Goal: Communication & Community: Answer question/provide support

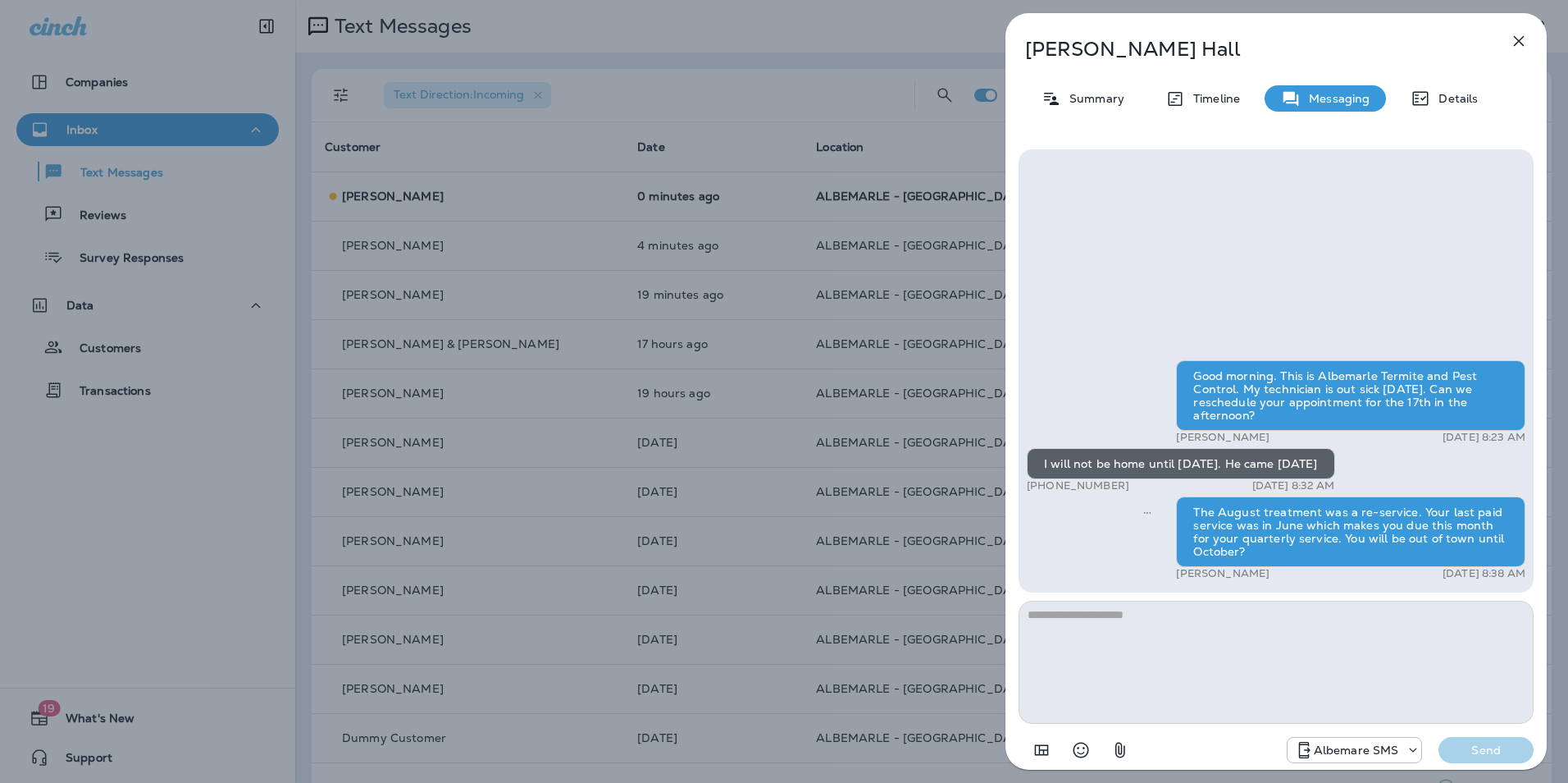
click at [1524, 44] on icon "button" at bounding box center [1520, 41] width 20 height 20
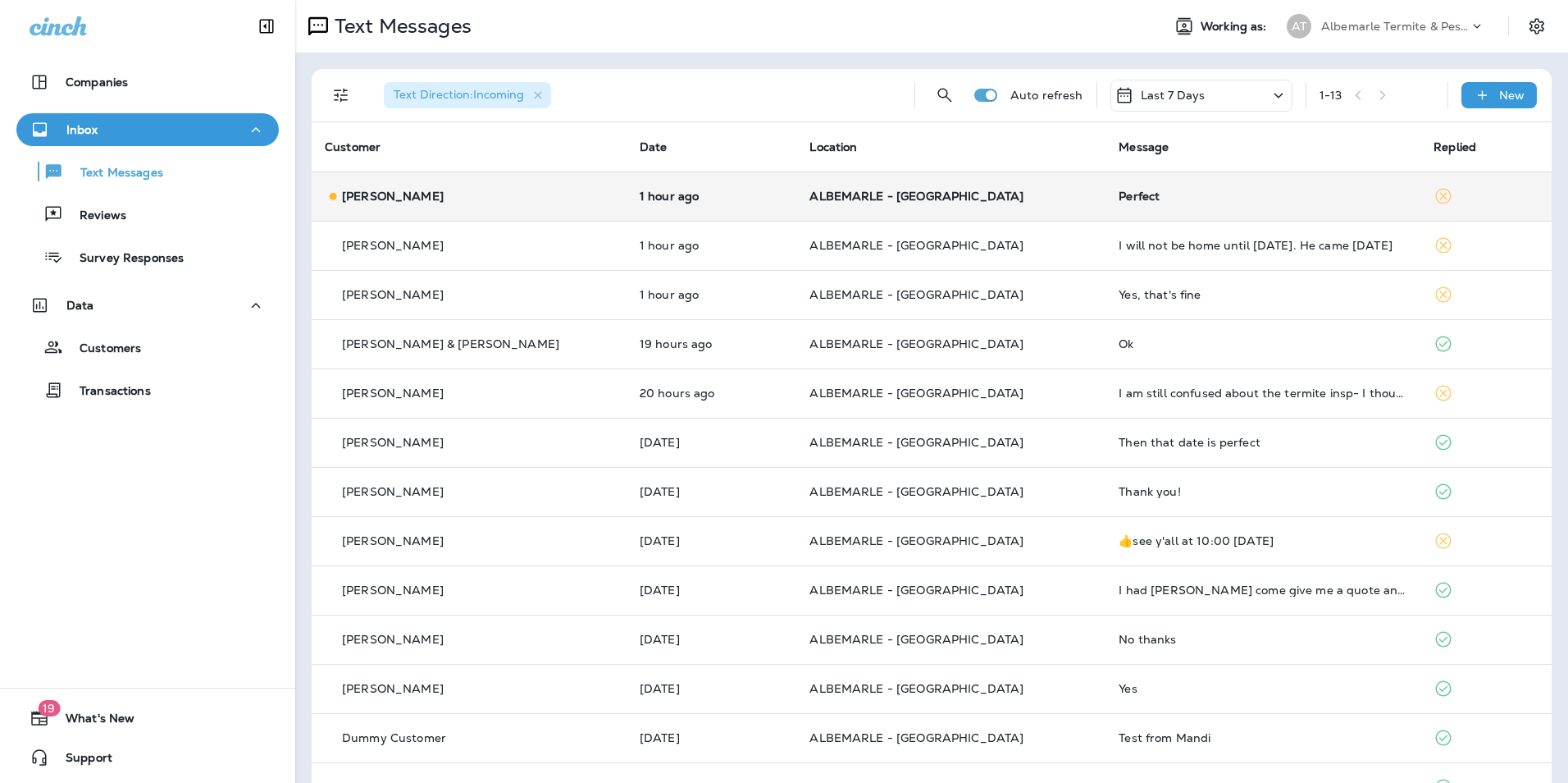
click at [1041, 198] on p "ALBEMARLE - [GEOGRAPHIC_DATA]" at bounding box center [950, 195] width 283 height 13
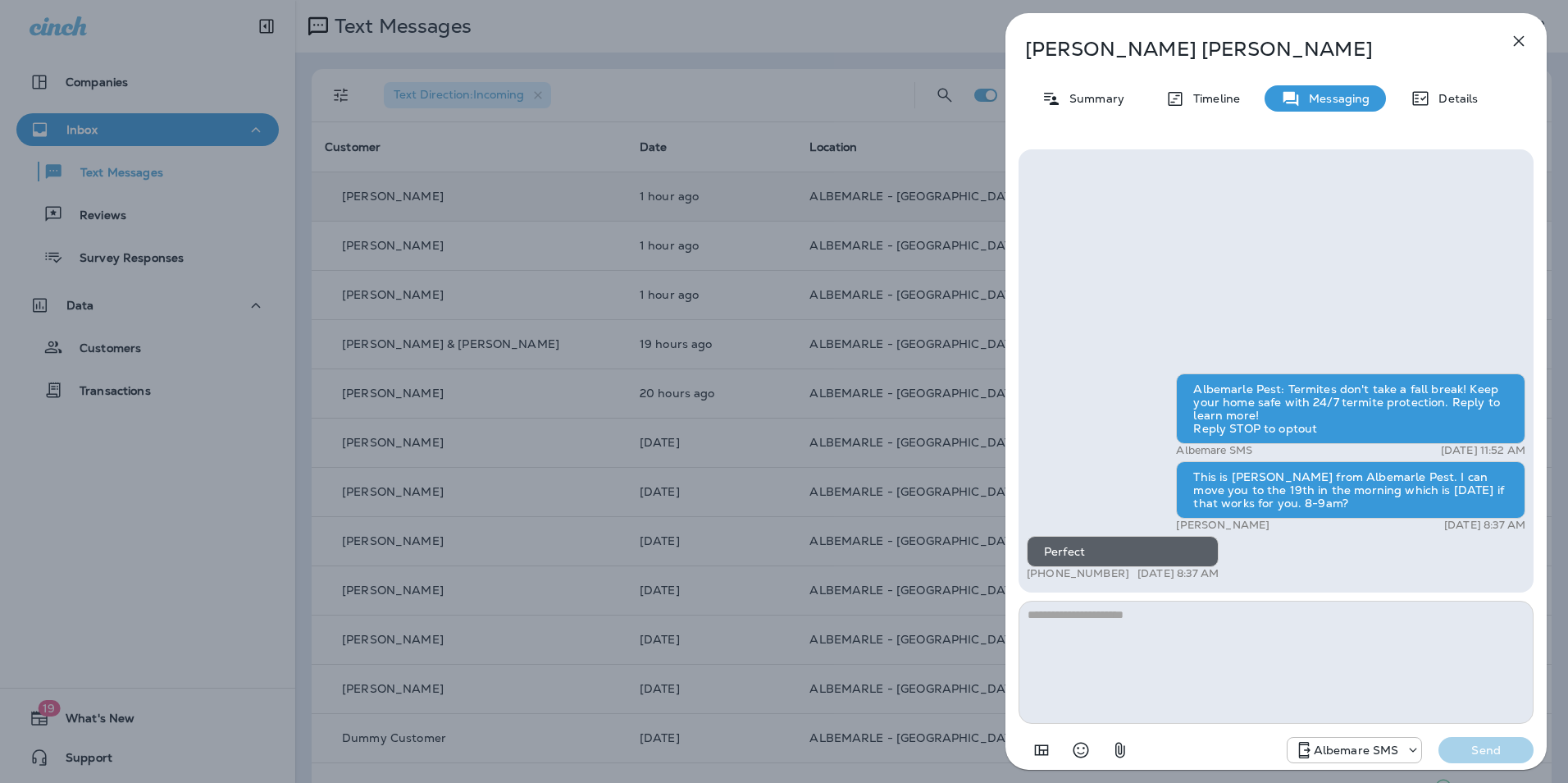
click at [1137, 640] on textarea at bounding box center [1275, 662] width 515 height 123
type textarea "**********"
click at [1437, 745] on div "Albemare SMS Send" at bounding box center [1410, 750] width 247 height 27
click at [1445, 749] on button "Send" at bounding box center [1486, 750] width 96 height 27
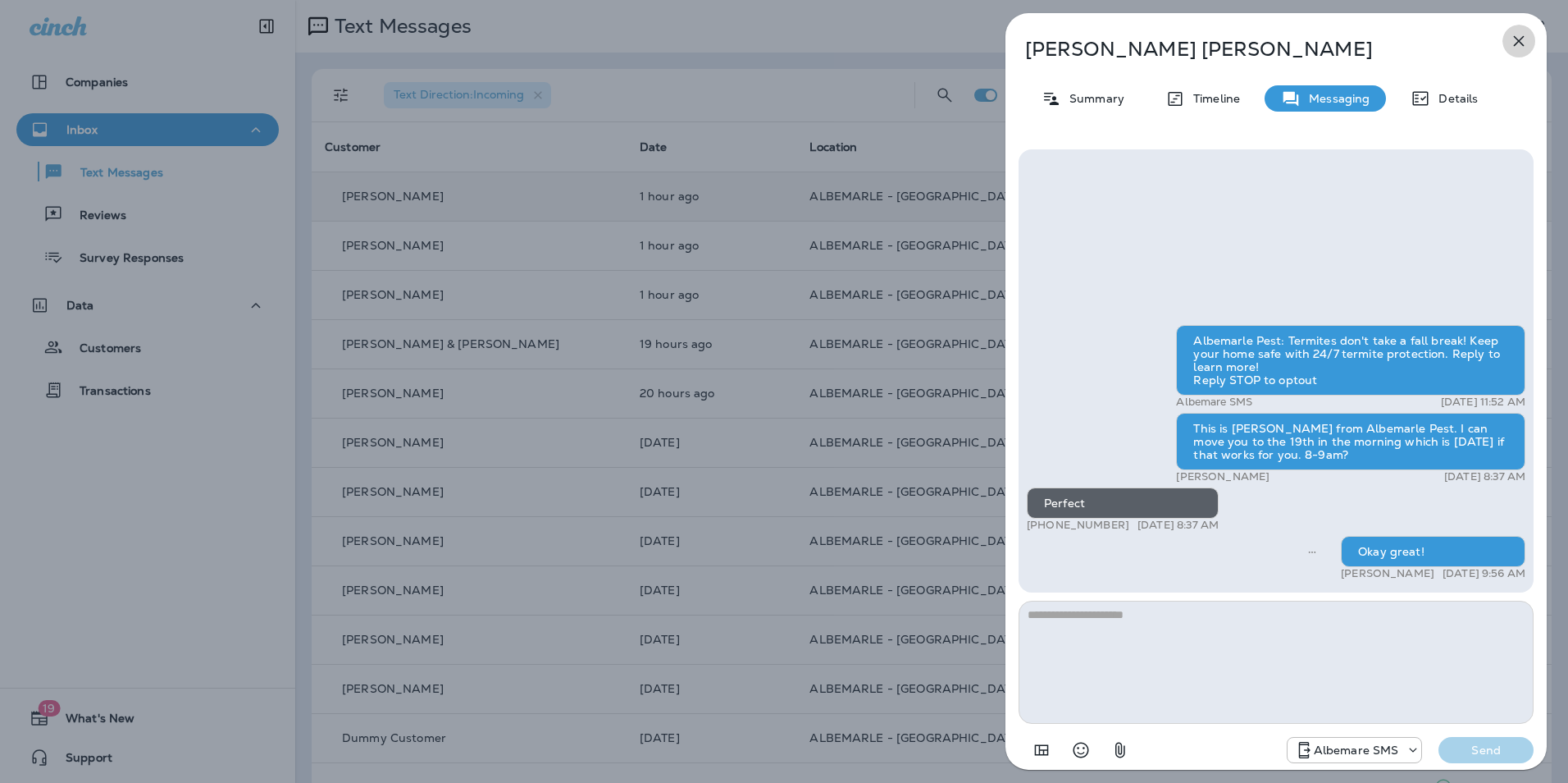
click at [1530, 44] on button "button" at bounding box center [1519, 40] width 33 height 33
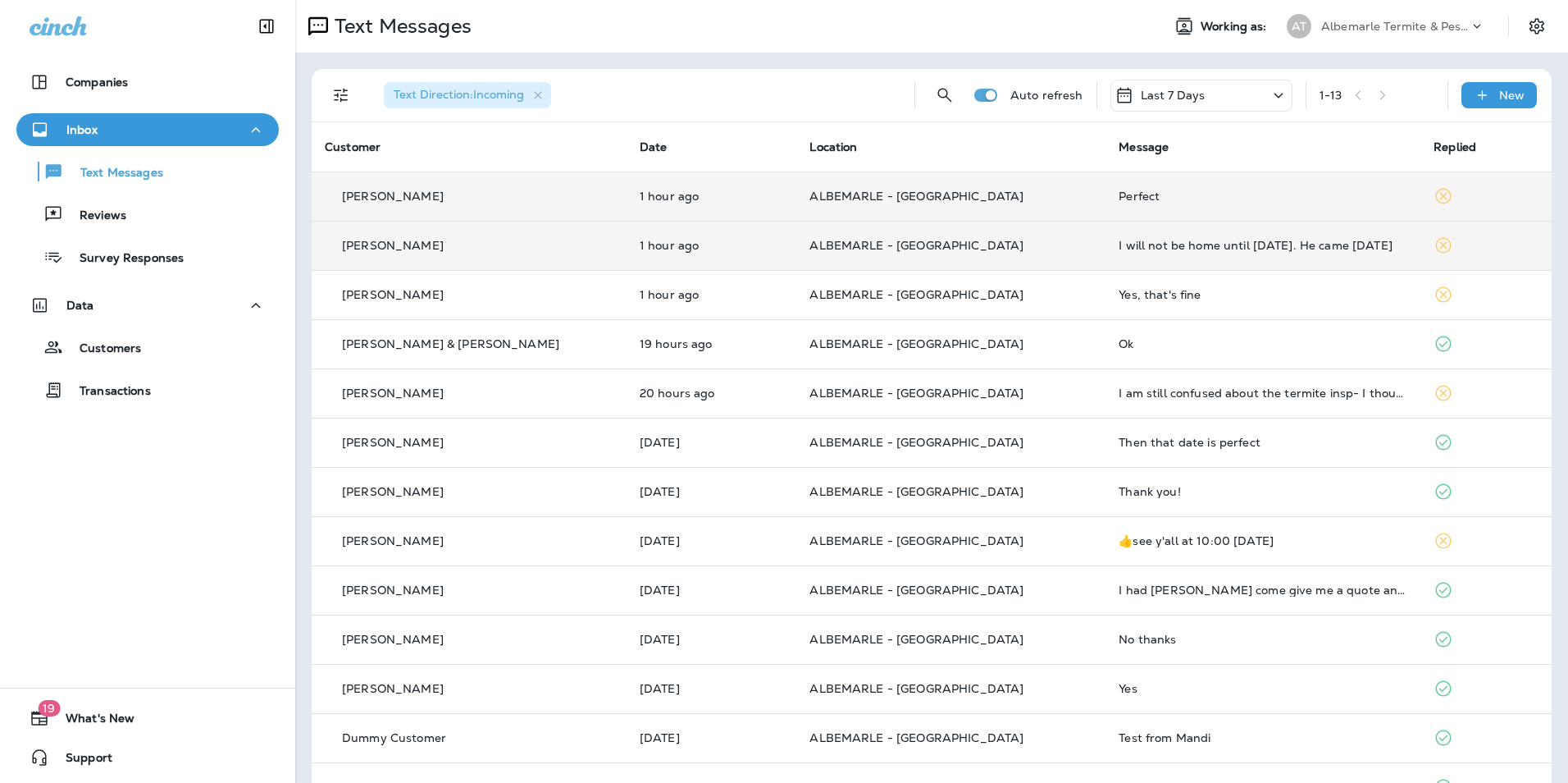
click at [1133, 245] on div "I will not be home until October 1. He came Aug. 6" at bounding box center [1263, 244] width 289 height 13
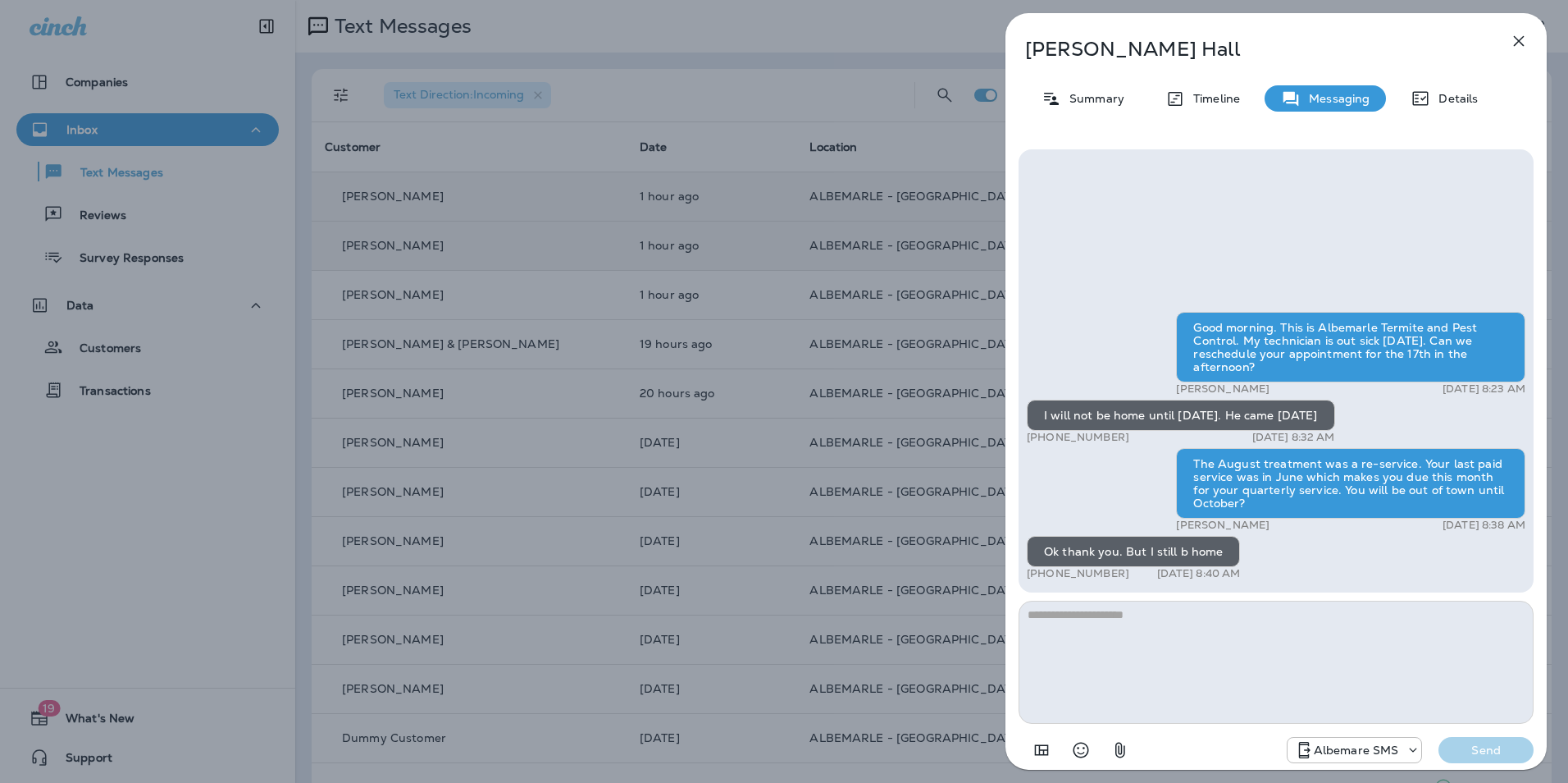
click at [1127, 645] on textarea at bounding box center [1275, 662] width 515 height 123
type textarea "**********"
click at [1485, 737] on button "Send" at bounding box center [1486, 750] width 96 height 27
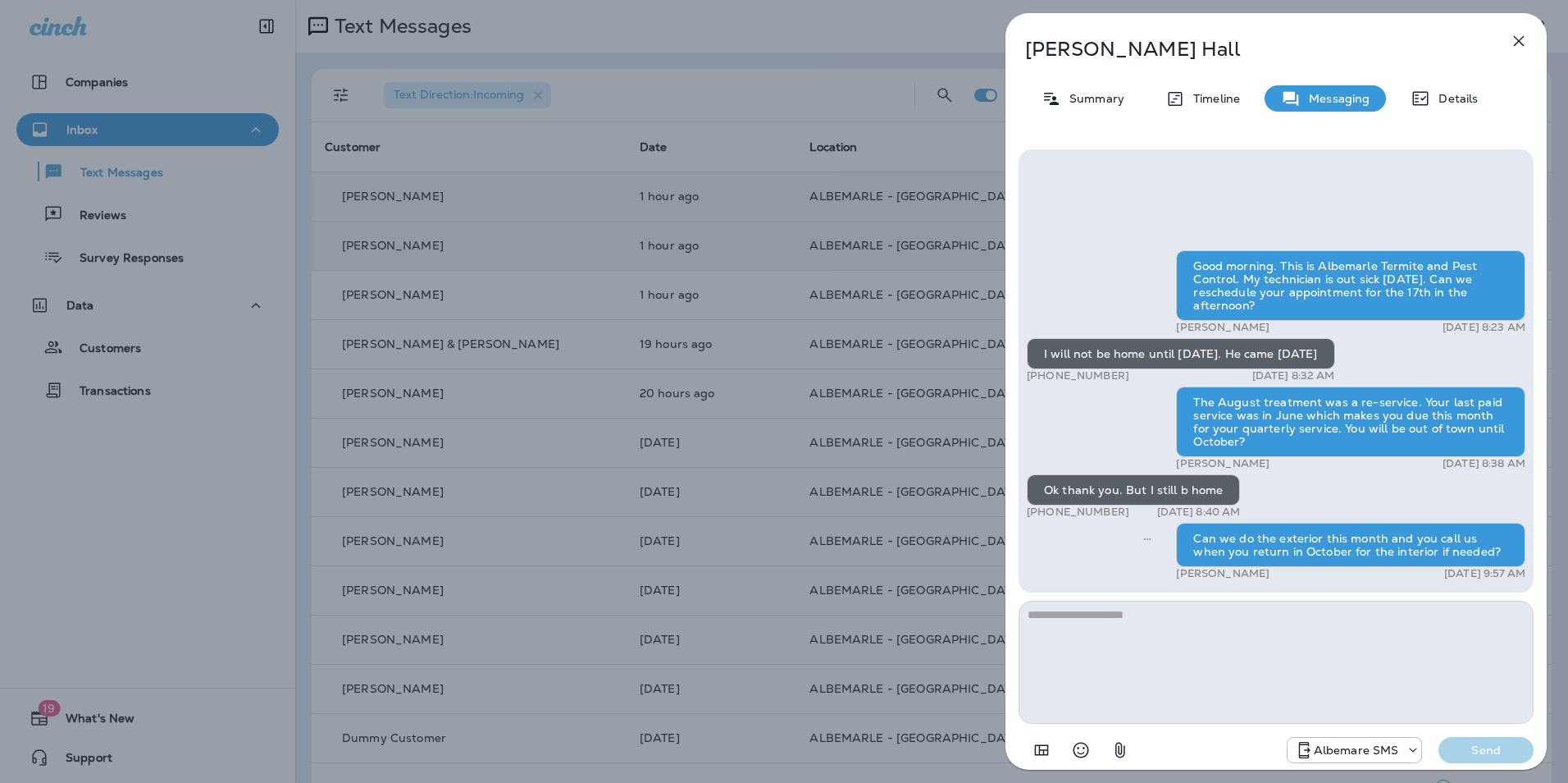
click at [1518, 43] on icon "button" at bounding box center [1519, 41] width 11 height 11
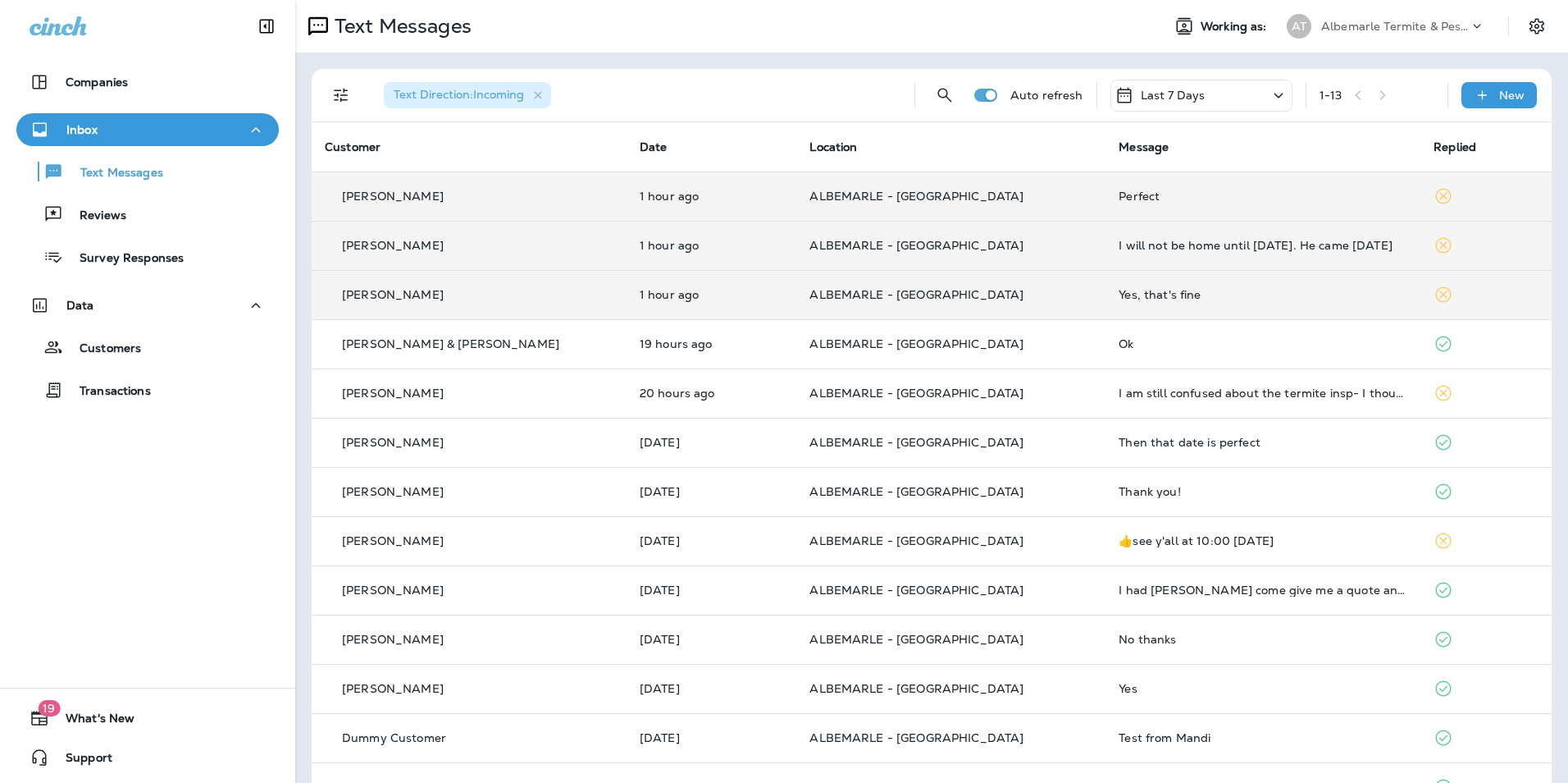
click at [1153, 294] on div "Yes, that's fine" at bounding box center [1263, 294] width 289 height 13
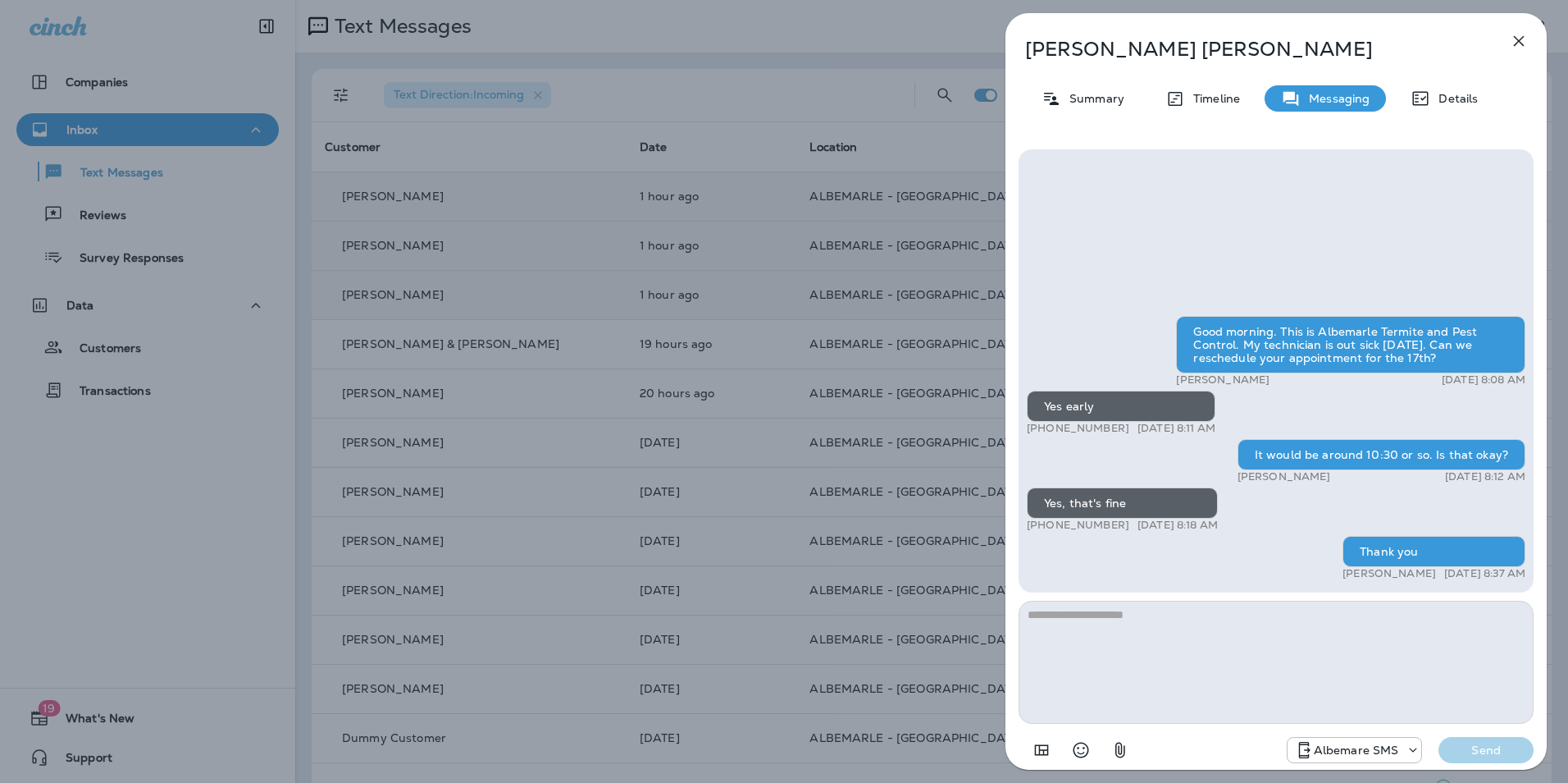
click at [1520, 44] on icon "button" at bounding box center [1520, 41] width 20 height 20
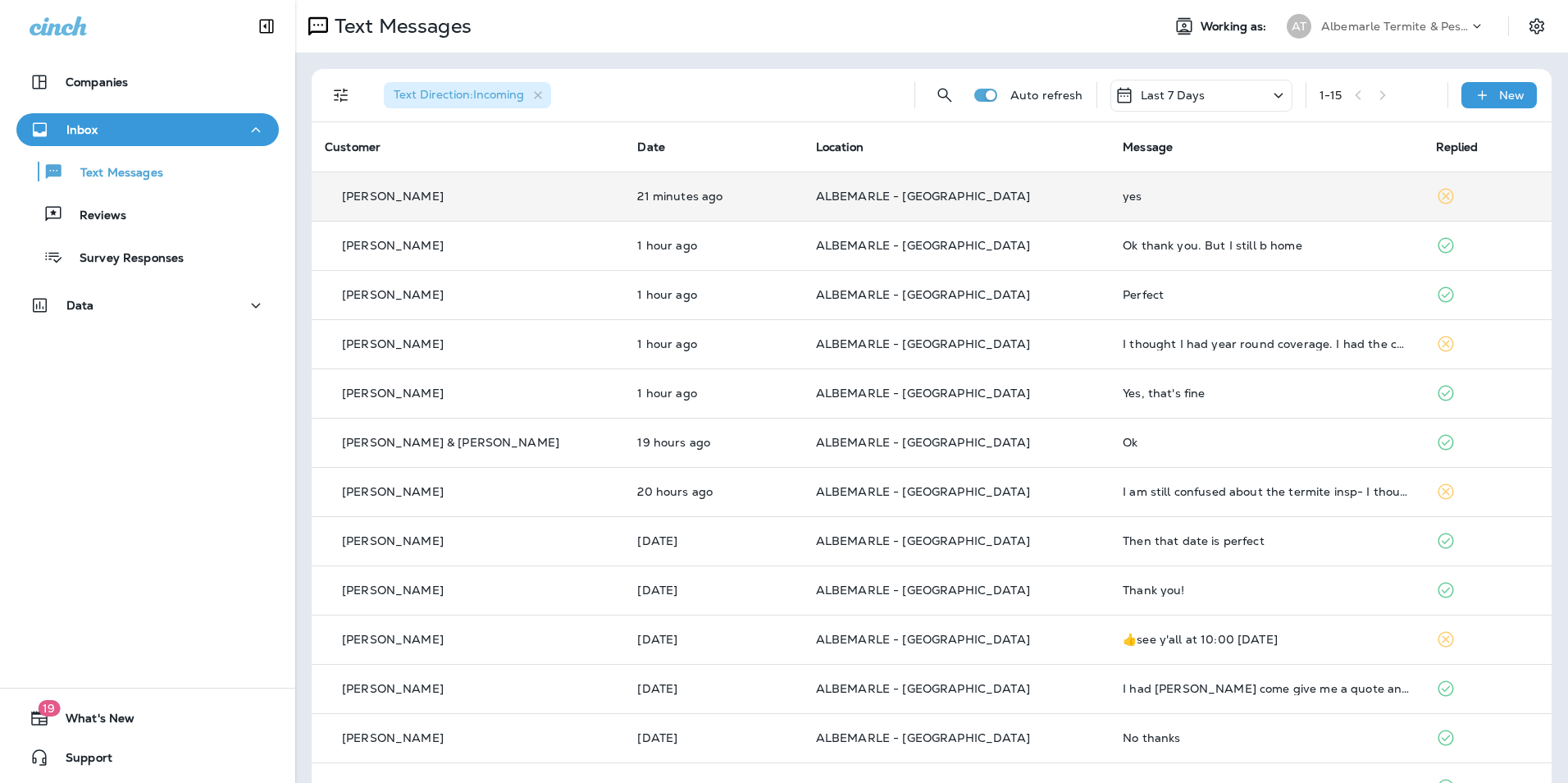
click at [871, 212] on td "ALBEMARLE - [GEOGRAPHIC_DATA]" at bounding box center [955, 196] width 306 height 49
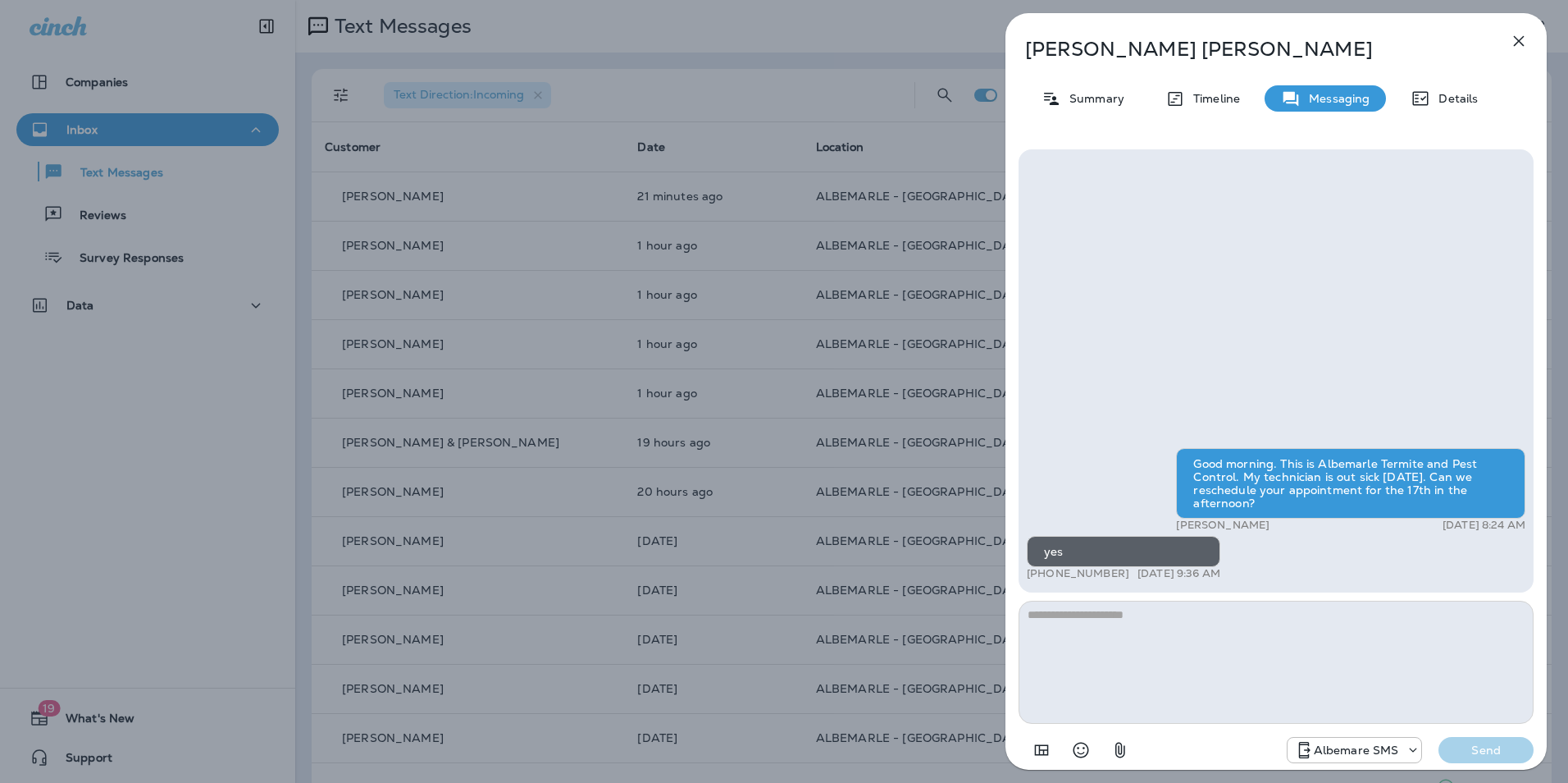
click at [1188, 647] on textarea at bounding box center [1275, 662] width 515 height 123
type textarea "**********"
click at [1516, 755] on p "Send" at bounding box center [1486, 750] width 69 height 15
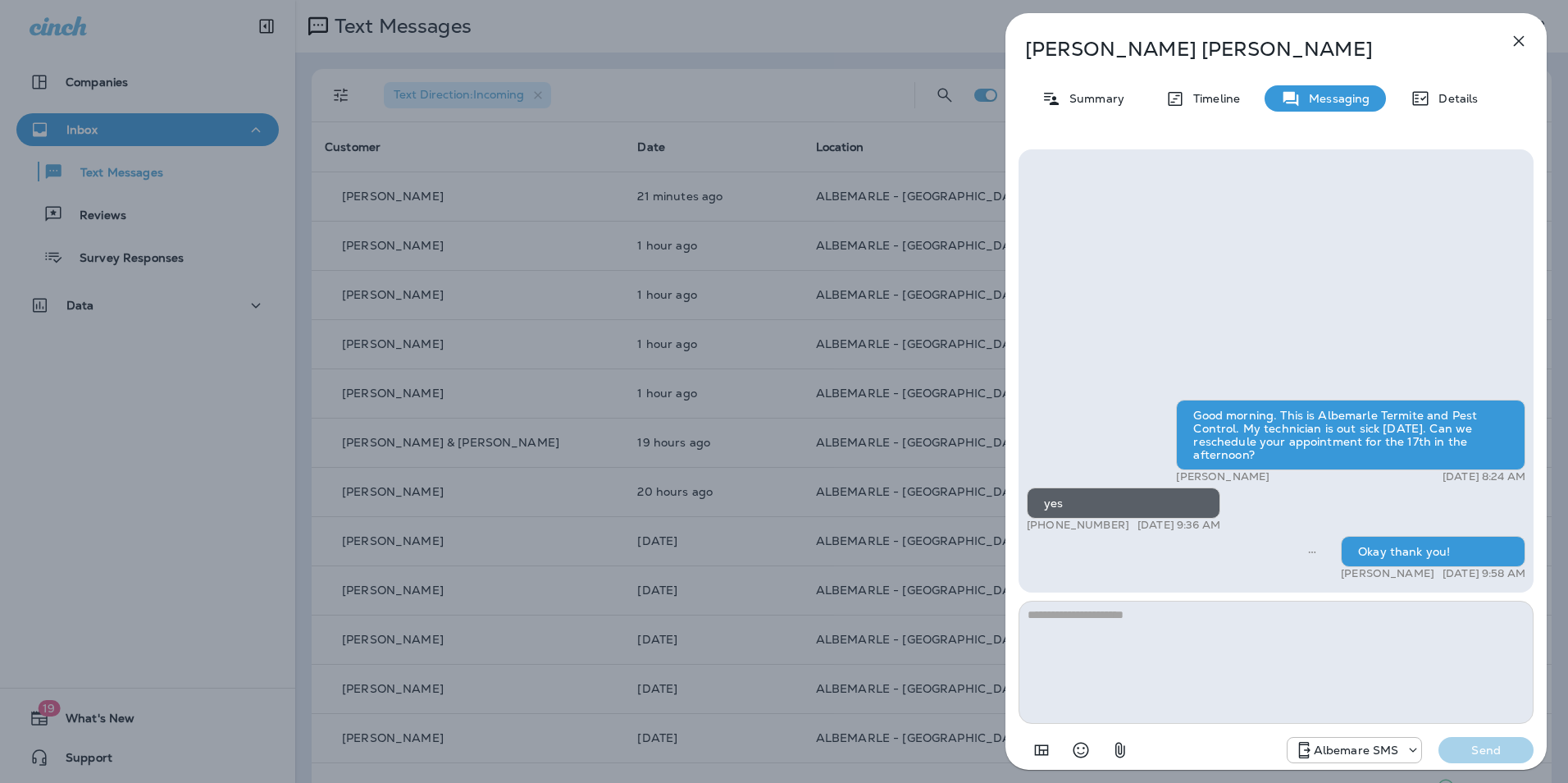
click at [1513, 51] on button "button" at bounding box center [1519, 40] width 33 height 33
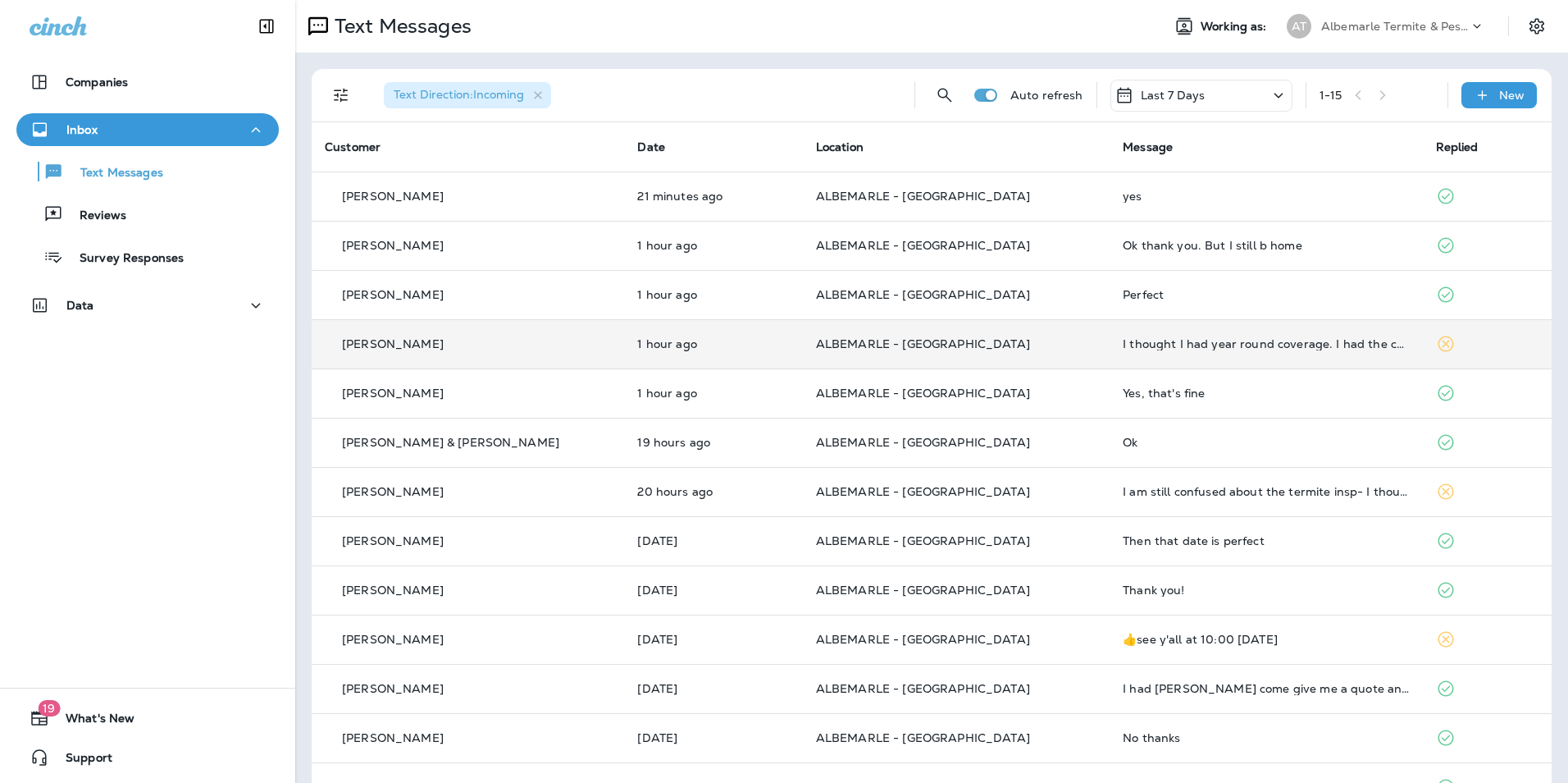
click at [1250, 351] on td "I thought I had year round coverage. I had the coverage of a visit every quarte…" at bounding box center [1266, 344] width 312 height 49
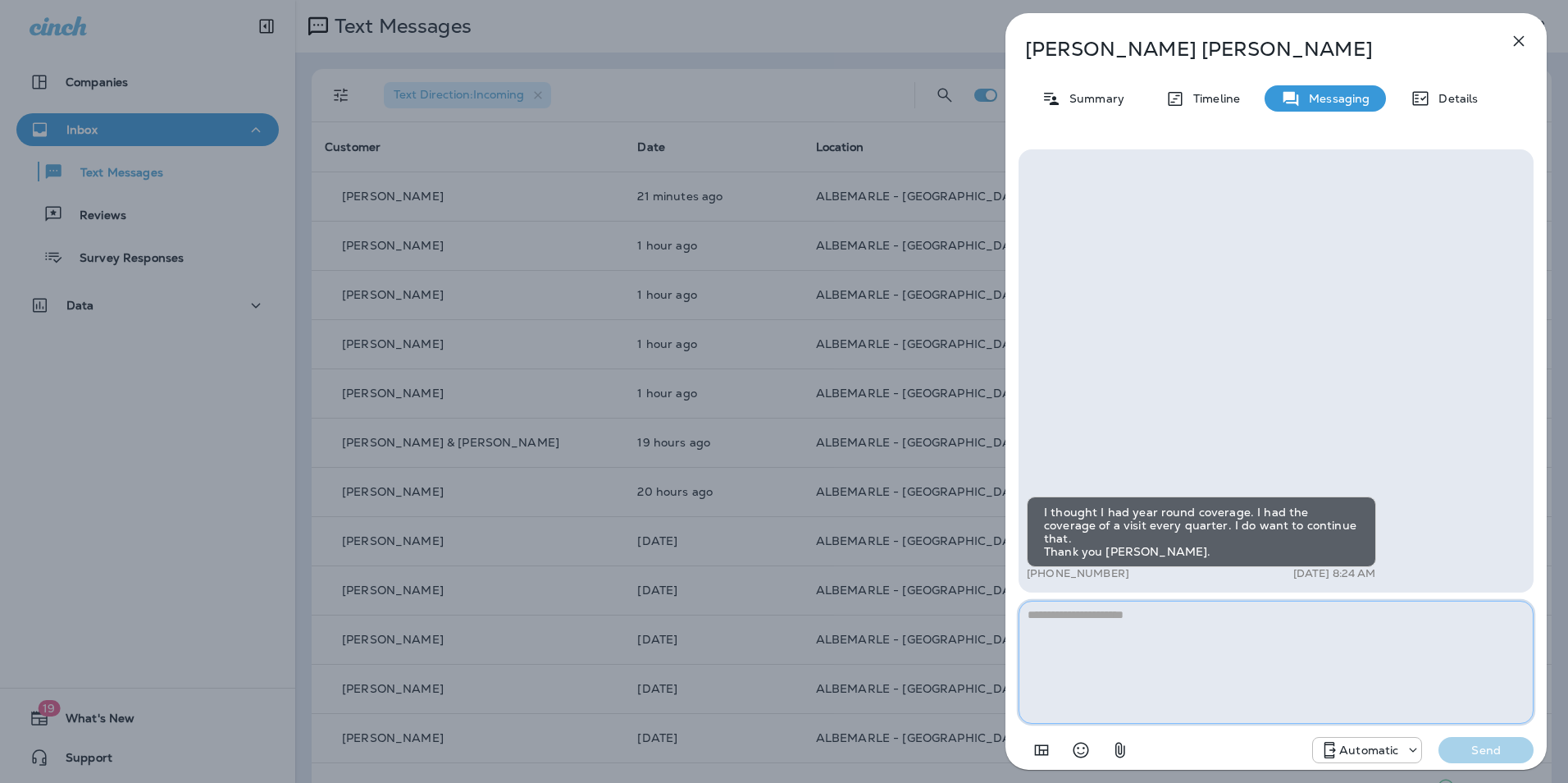
click at [1142, 646] on textarea at bounding box center [1275, 662] width 515 height 123
type textarea "**********"
click at [1490, 745] on p "Send" at bounding box center [1486, 750] width 69 height 15
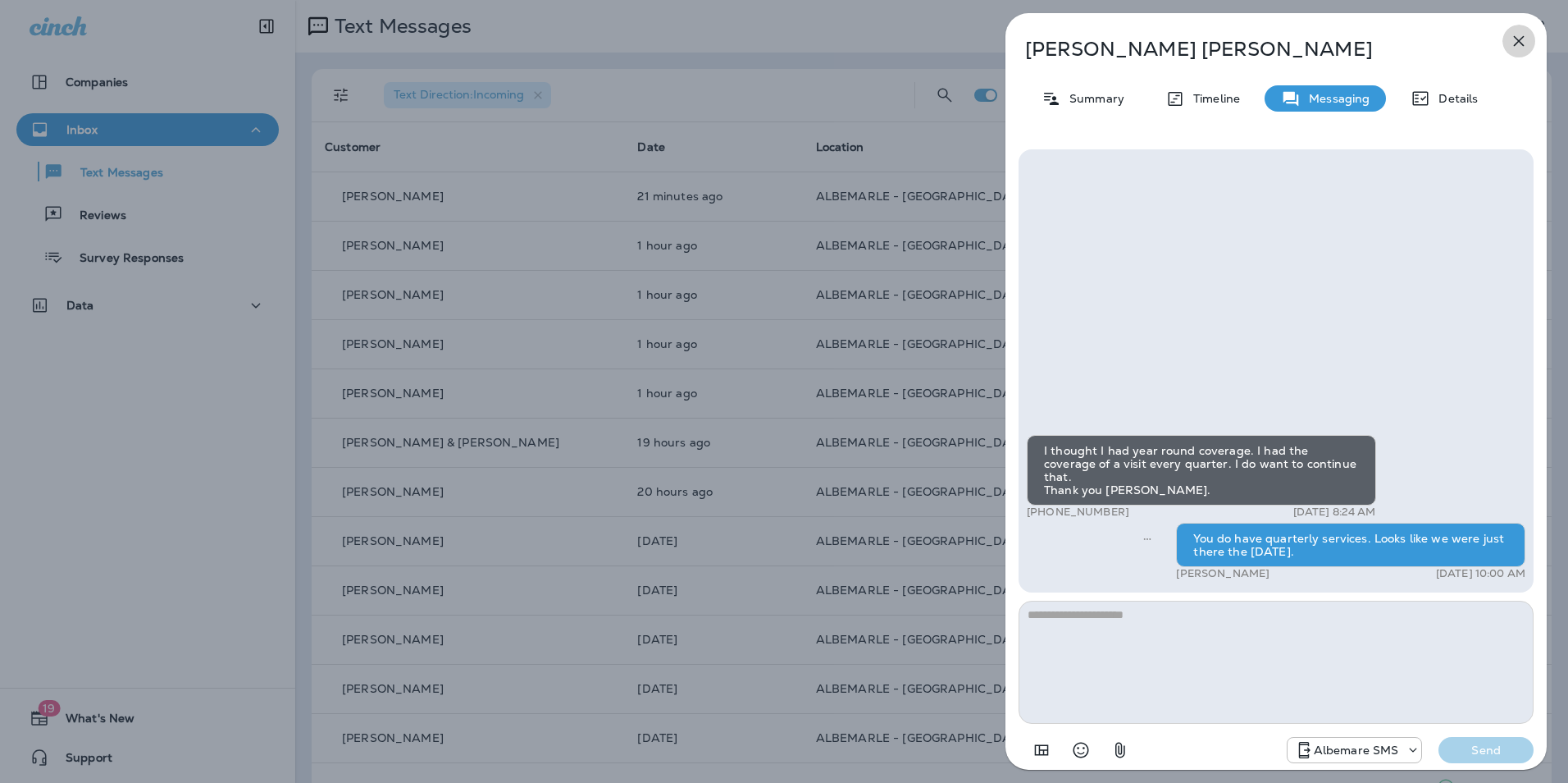
click at [1513, 44] on icon "button" at bounding box center [1520, 41] width 20 height 20
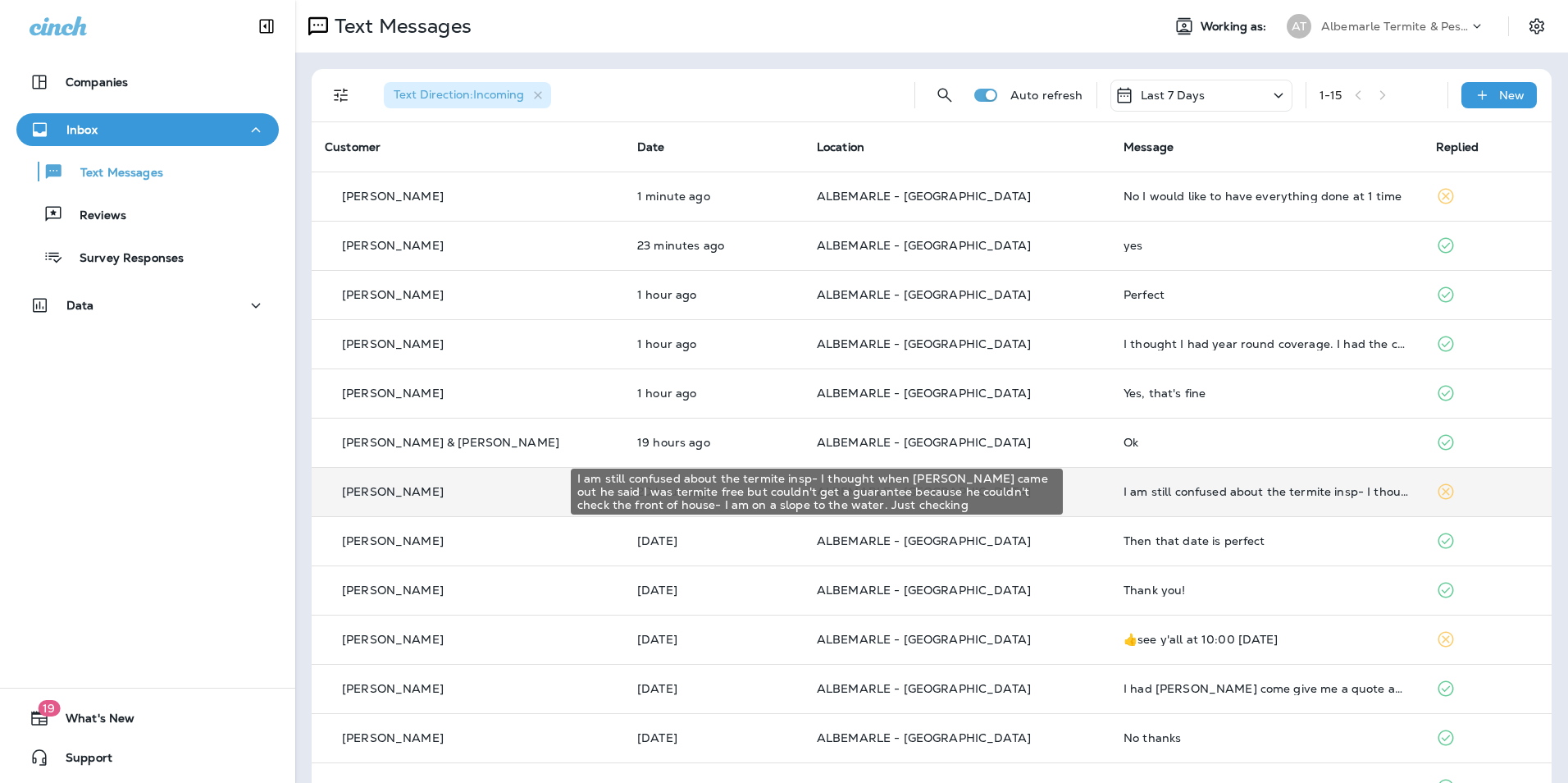
click at [1137, 486] on div "I am still confused about the termite insp- I thought when [PERSON_NAME] came o…" at bounding box center [1267, 490] width 287 height 13
